Goal: Transaction & Acquisition: Purchase product/service

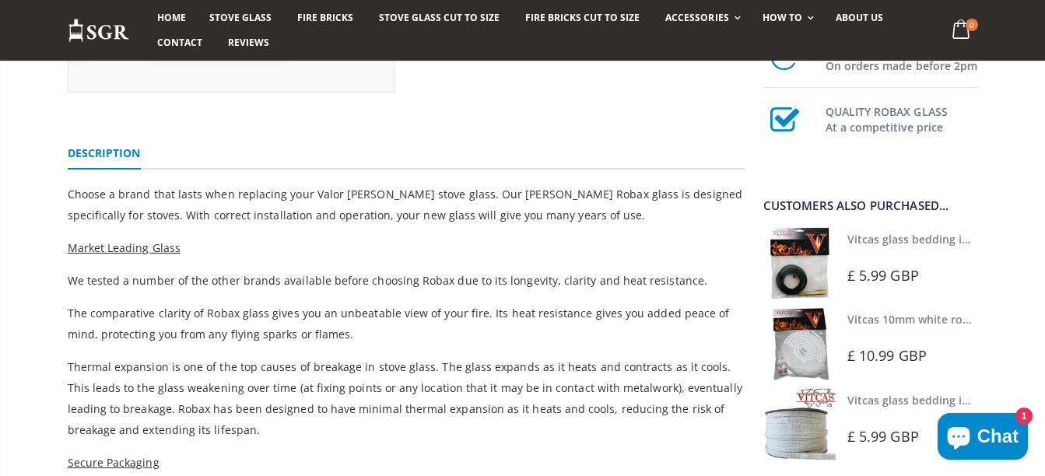
scroll to position [416, 0]
click at [1043, 467] on div "Valor Ridlington Stove Glass - 365mm x 225mm 9 reviews £ 39.79 GBP Order now fo…" at bounding box center [522, 293] width 1045 height 1059
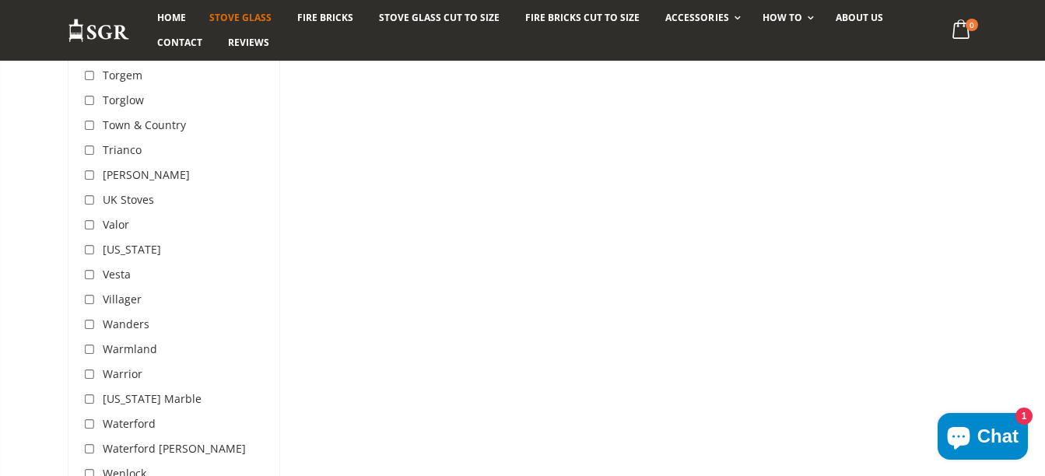
scroll to position [4901, 0]
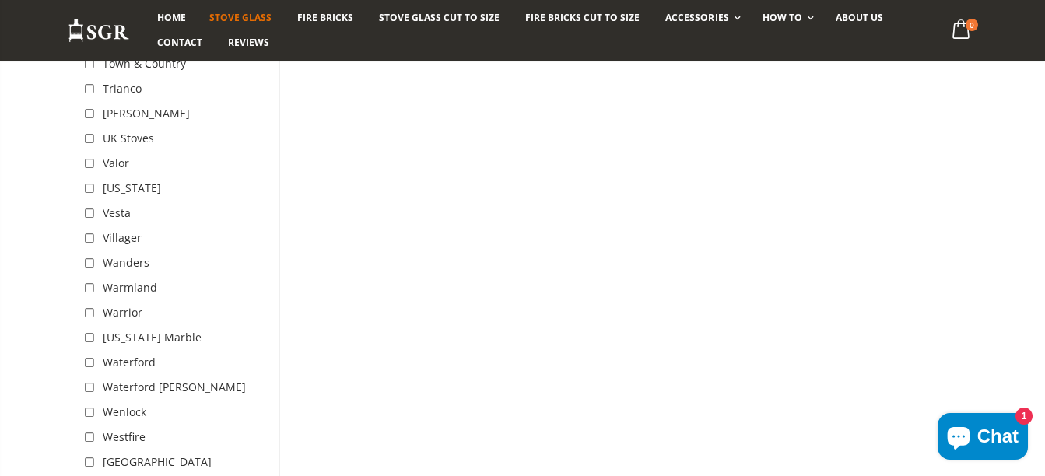
click at [89, 156] on input "checkbox" at bounding box center [92, 164] width 16 height 16
checkbox input "true"
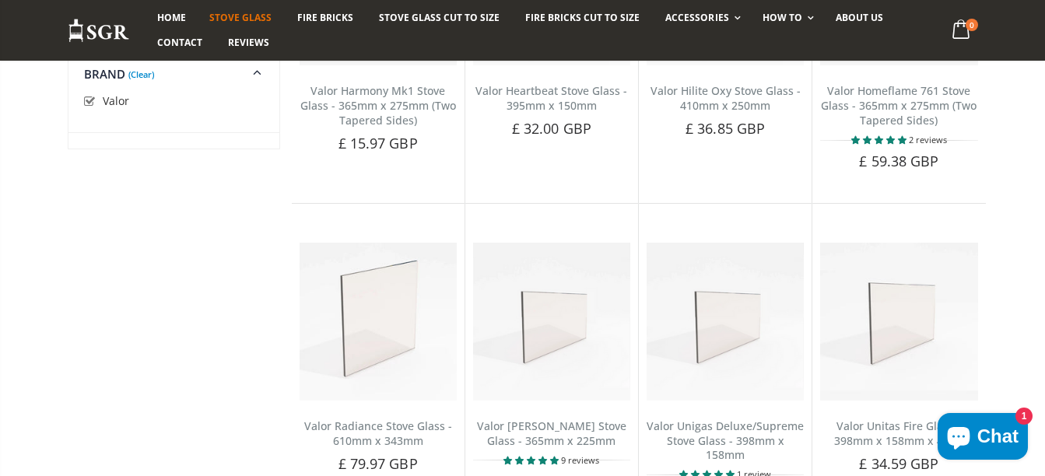
scroll to position [1174, 0]
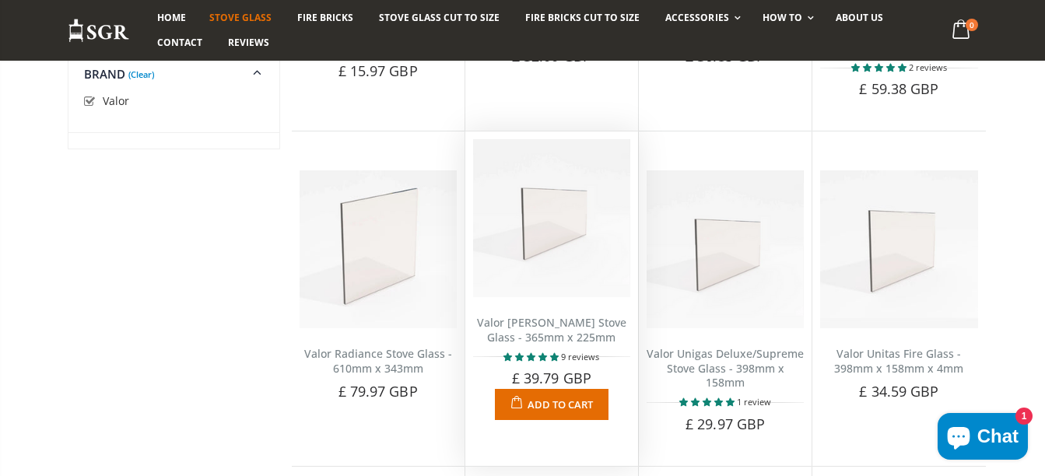
click at [570, 401] on span "Add to Cart" at bounding box center [559, 405] width 65 height 14
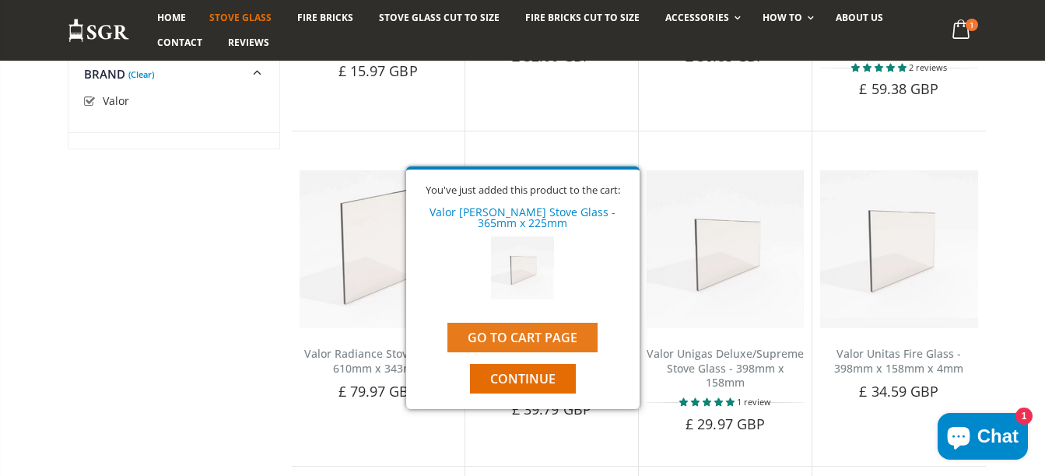
click at [522, 330] on link "Go to cart page" at bounding box center [522, 338] width 150 height 30
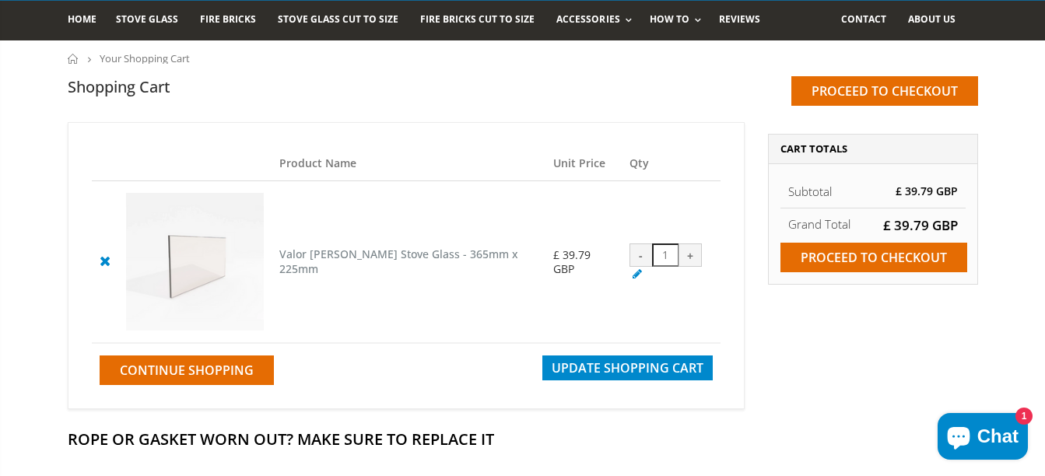
scroll to position [176, 0]
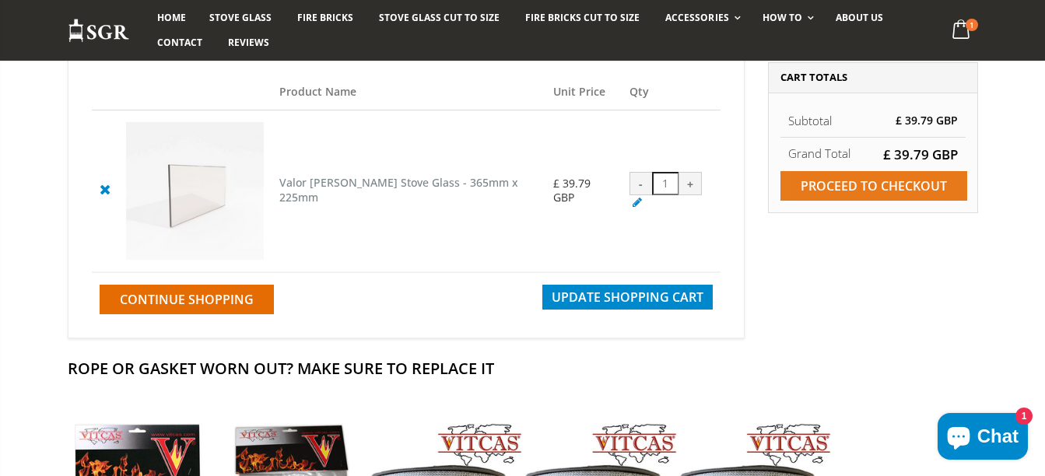
click at [887, 184] on input "Proceed to checkout" at bounding box center [873, 186] width 187 height 30
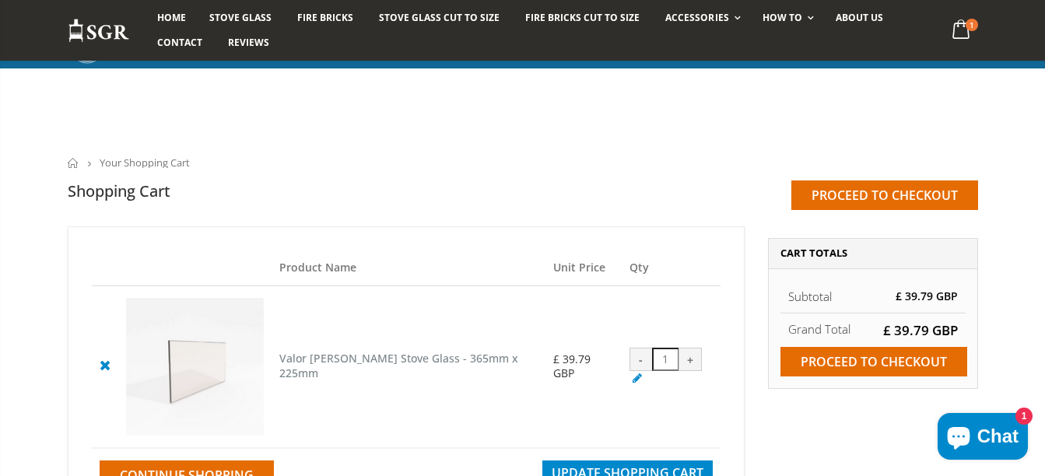
scroll to position [176, 0]
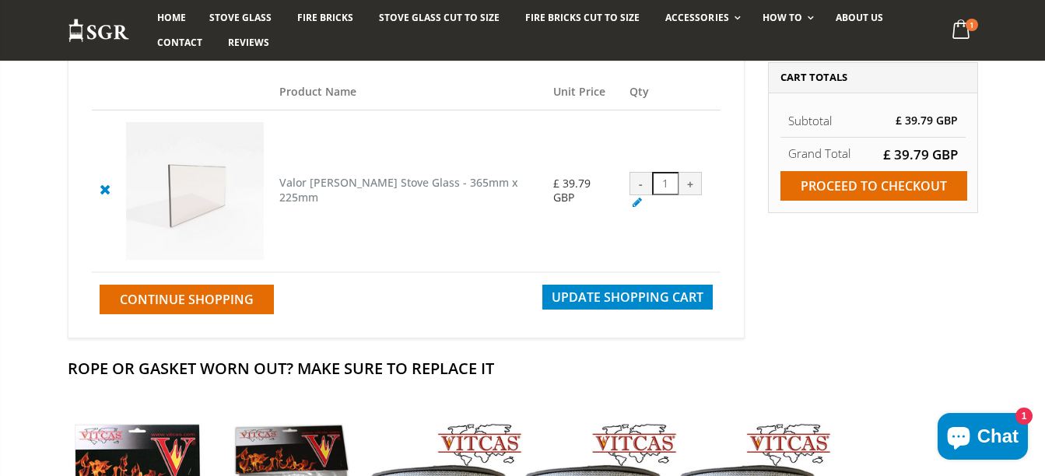
click at [1043, 16] on div "Home Stove Glass Fire Bricks Stove Glass Cut To Size Fire Bricks Cut To Size Ac…" at bounding box center [522, 30] width 1045 height 61
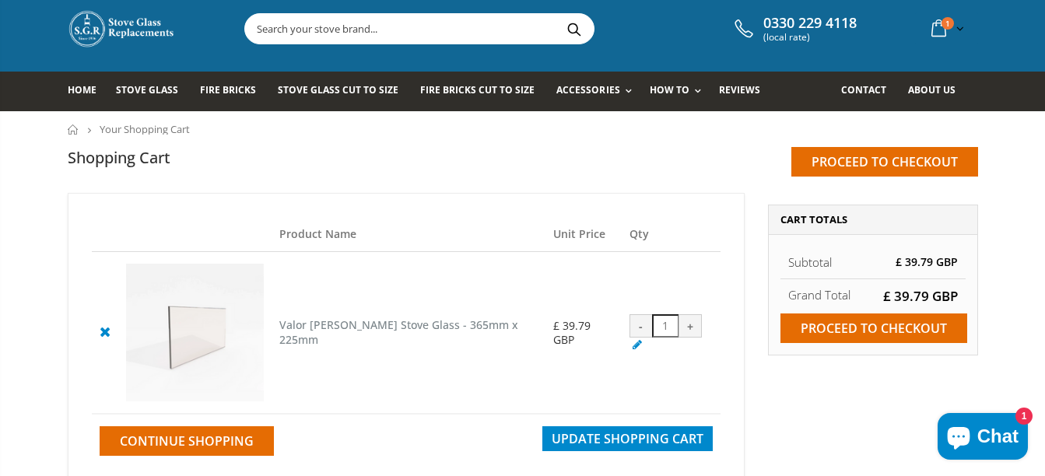
scroll to position [0, 0]
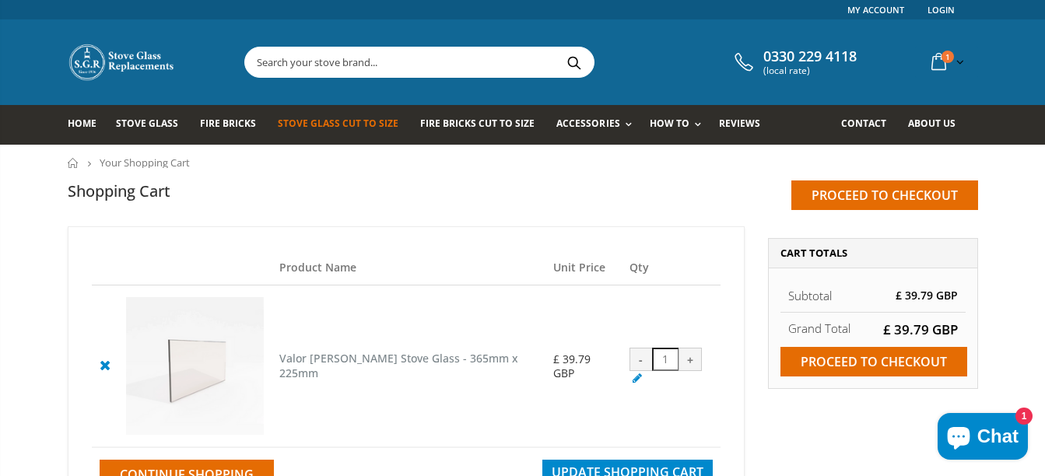
click at [374, 131] on link "Stove Glass Cut To Size" at bounding box center [344, 125] width 132 height 40
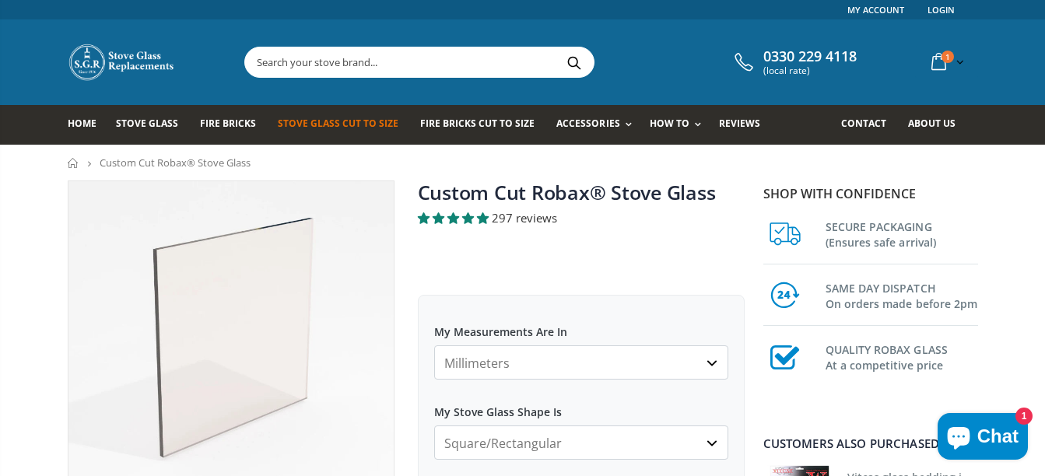
click at [319, 28] on div "0330 229 4118 (local rate) 1 item(s) 1 item(s) Valor [PERSON_NAME] Stove Glass …" at bounding box center [523, 62] width 934 height 86
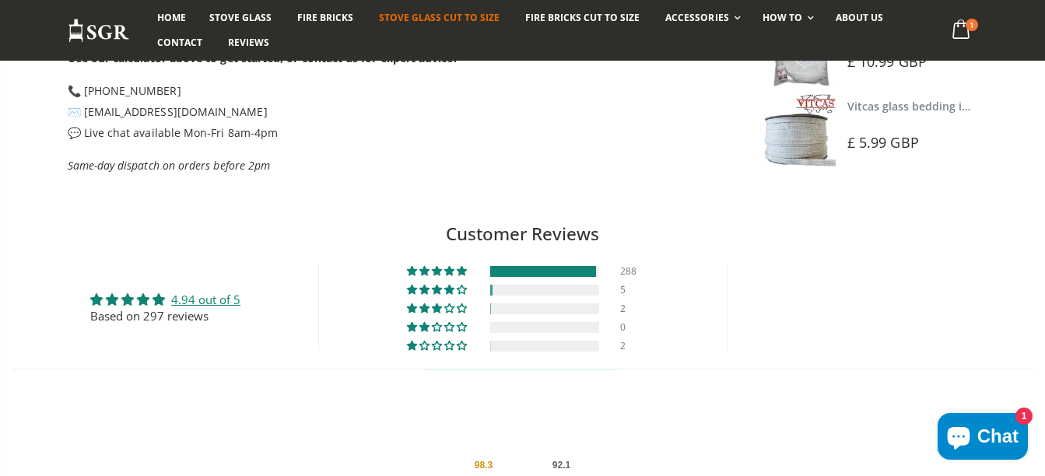
scroll to position [2913, 0]
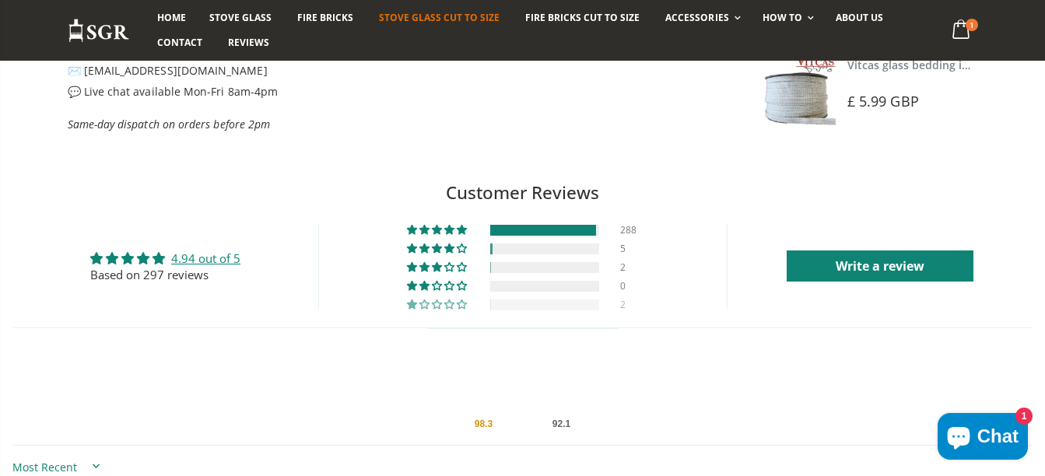
click at [598, 300] on div at bounding box center [544, 305] width 109 height 11
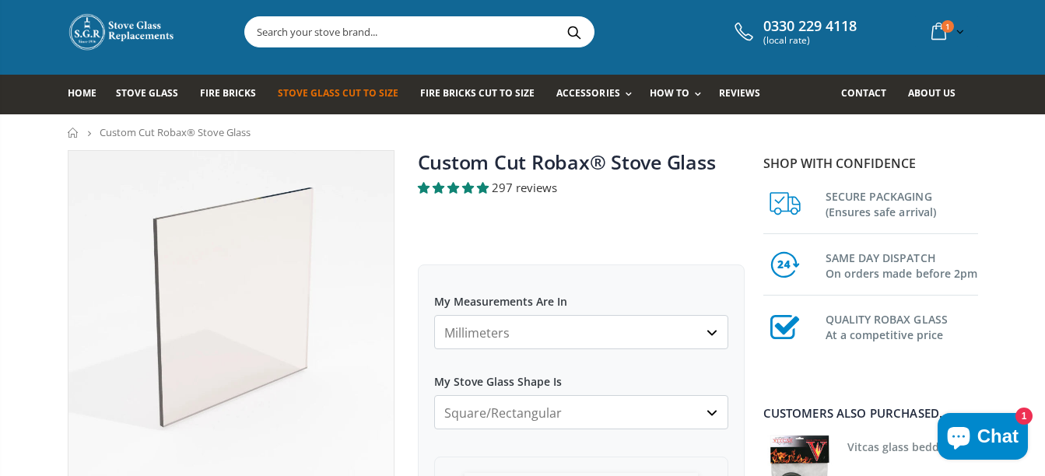
scroll to position [19, 0]
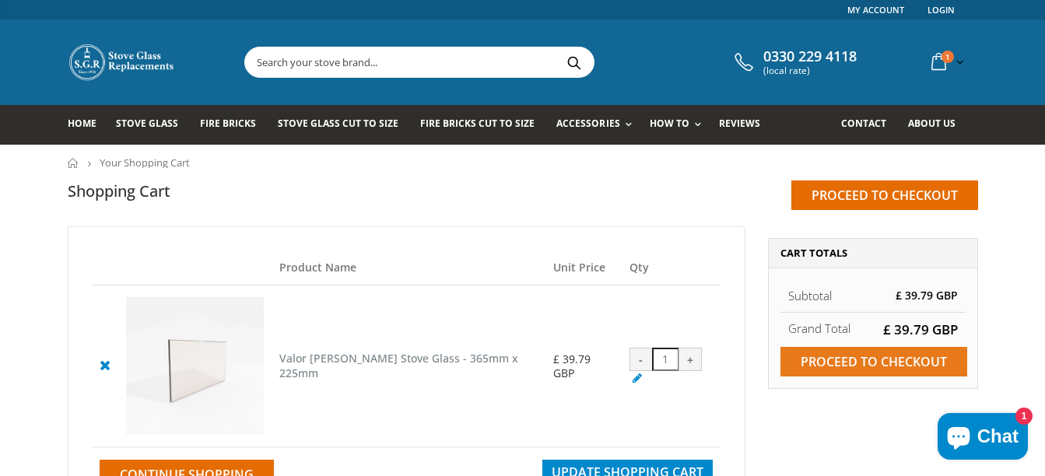
click at [817, 352] on input "Proceed to checkout" at bounding box center [873, 362] width 187 height 30
